Goal: Information Seeking & Learning: Learn about a topic

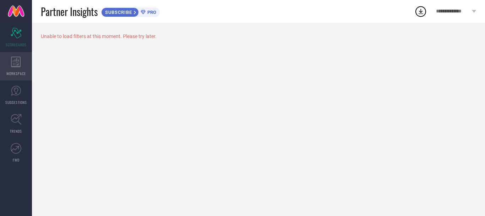
click at [26, 59] on div "WORKSPACE" at bounding box center [16, 66] width 32 height 28
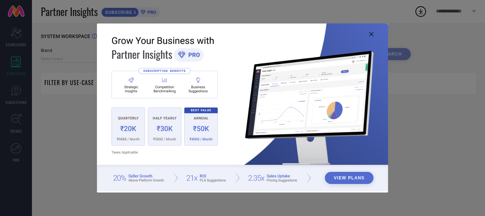
type input "1 STOP FASHION"
type input "All"
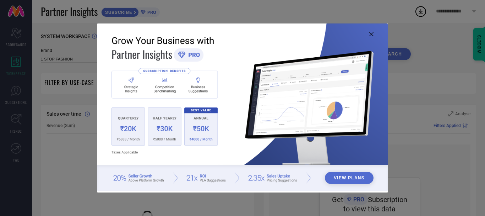
click at [131, 131] on img at bounding box center [242, 106] width 291 height 167
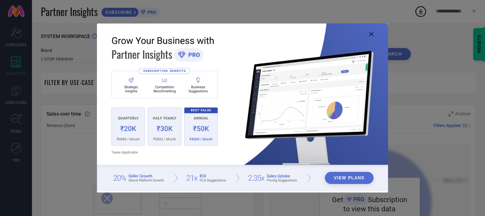
click at [148, 141] on img at bounding box center [242, 106] width 291 height 167
click at [372, 33] on icon at bounding box center [371, 34] width 4 height 4
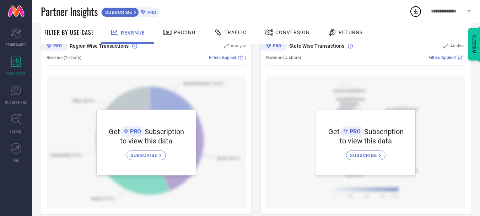
scroll to position [264, 0]
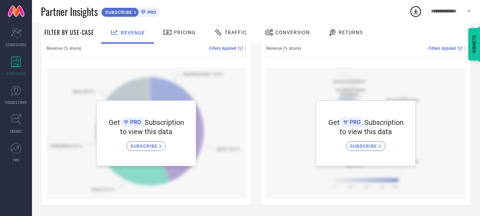
click at [474, 47] on div "WIDGETS" at bounding box center [474, 44] width 12 height 32
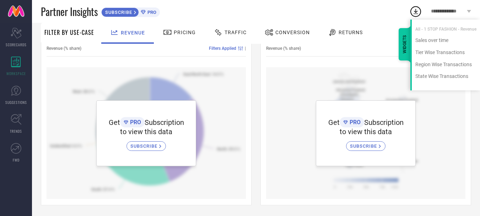
click at [403, 49] on div "WIDGETS" at bounding box center [404, 44] width 12 height 32
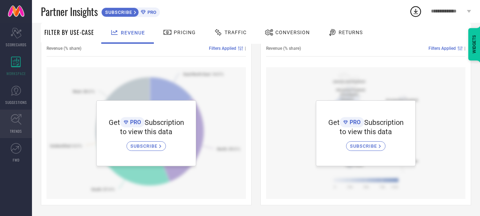
click at [22, 116] on link "TRENDS" at bounding box center [16, 123] width 32 height 28
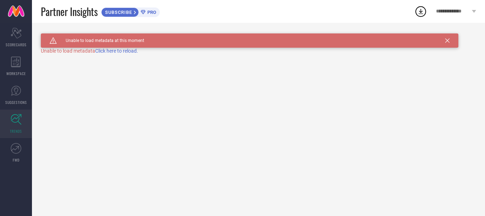
click at [123, 52] on span "Click here to reload." at bounding box center [116, 51] width 43 height 6
click at [126, 54] on div "Caution Created with Sketch. Unable to load metadata at this moment TRENDS Unab…" at bounding box center [258, 119] width 453 height 193
click at [127, 50] on span "Click here to reload." at bounding box center [116, 51] width 43 height 6
click at [4, 162] on link "FWD" at bounding box center [16, 152] width 32 height 28
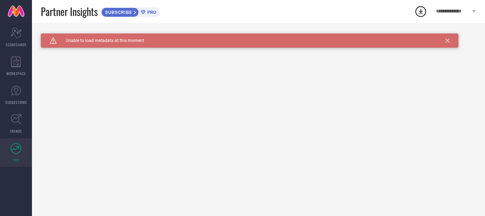
click at [9, 155] on link "FWD" at bounding box center [16, 152] width 32 height 28
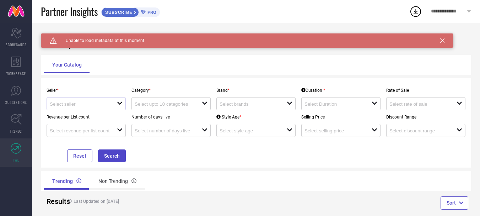
click at [93, 101] on div at bounding box center [83, 103] width 67 height 7
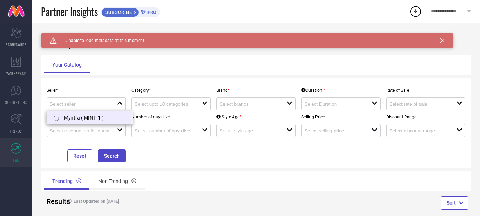
click at [91, 120] on li "Myntra ( MINT_1 )" at bounding box center [89, 117] width 85 height 13
type input "Myntra ( MINT_1 )"
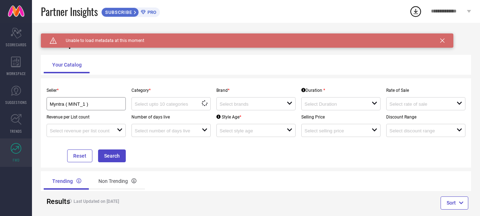
click at [161, 95] on div "Category * loading options" at bounding box center [171, 96] width 85 height 27
click at [162, 101] on div at bounding box center [168, 103] width 67 height 7
click at [160, 116] on div "No results found" at bounding box center [170, 116] width 79 height 12
click at [237, 99] on div "open" at bounding box center [255, 103] width 79 height 13
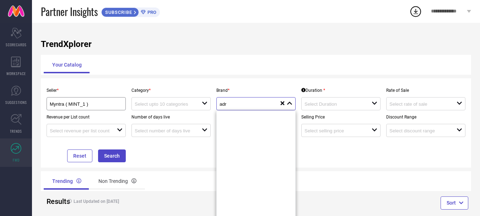
scroll to position [571, 0]
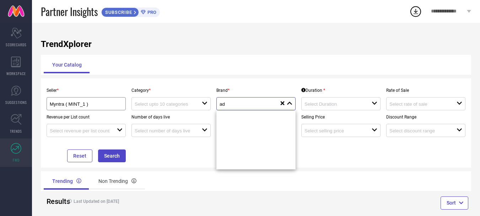
type input "a"
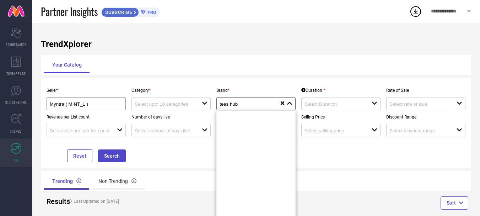
scroll to position [0, 0]
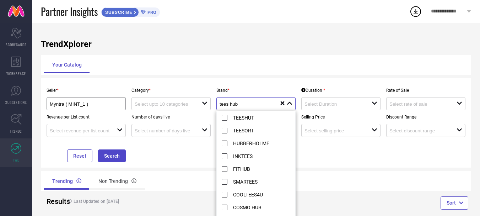
type input "tees hub"
click at [284, 102] on icon at bounding box center [283, 103] width 4 height 4
click at [316, 103] on input at bounding box center [334, 103] width 60 height 5
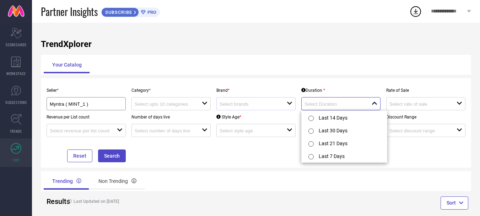
click at [331, 103] on input at bounding box center [334, 103] width 60 height 5
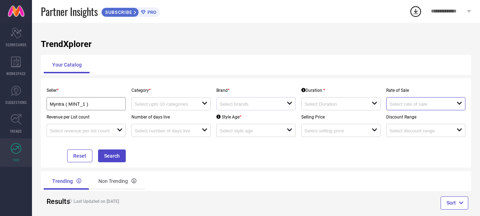
click at [410, 106] on input at bounding box center [419, 103] width 60 height 5
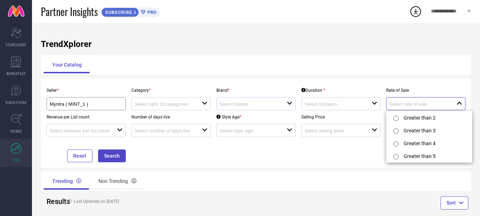
click at [410, 106] on input at bounding box center [419, 103] width 60 height 5
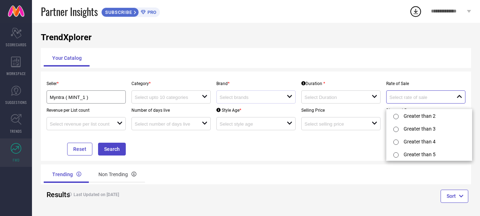
scroll to position [12, 0]
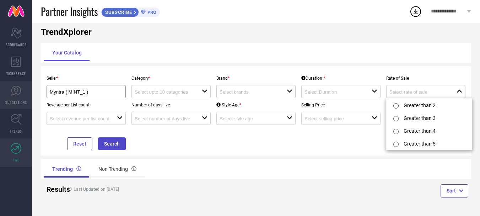
drag, startPoint x: 16, startPoint y: 127, endPoint x: 15, endPoint y: 108, distance: 19.6
click at [16, 127] on link "TRENDS" at bounding box center [16, 123] width 32 height 28
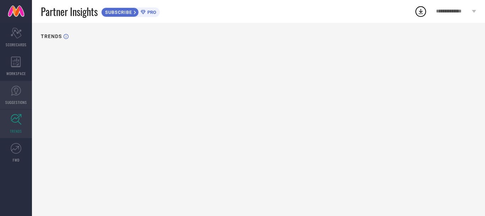
click at [16, 94] on icon at bounding box center [16, 90] width 11 height 11
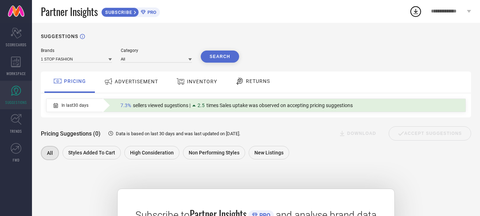
click at [196, 106] on div at bounding box center [194, 105] width 4 height 2
click at [115, 87] on div "ADVERTISEMENT" at bounding box center [131, 81] width 58 height 13
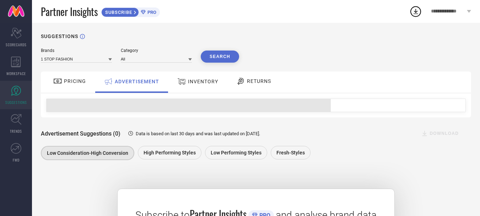
click at [188, 86] on div "INVENTORY" at bounding box center [197, 81] width 44 height 13
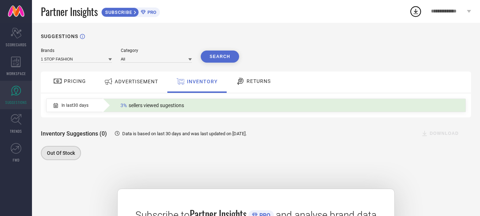
click at [249, 81] on span "RETURNS" at bounding box center [258, 81] width 24 height 6
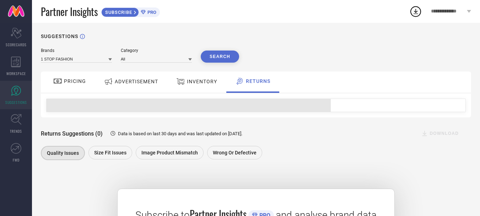
click at [74, 84] on span "PRICING" at bounding box center [75, 81] width 22 height 6
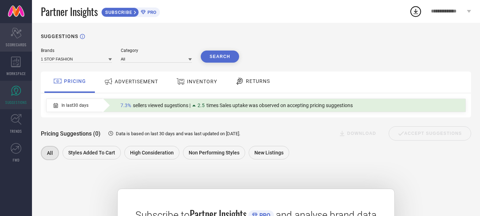
click at [22, 38] on div "Scorecard SCORECARDS" at bounding box center [16, 37] width 32 height 28
